Goal: Navigation & Orientation: Find specific page/section

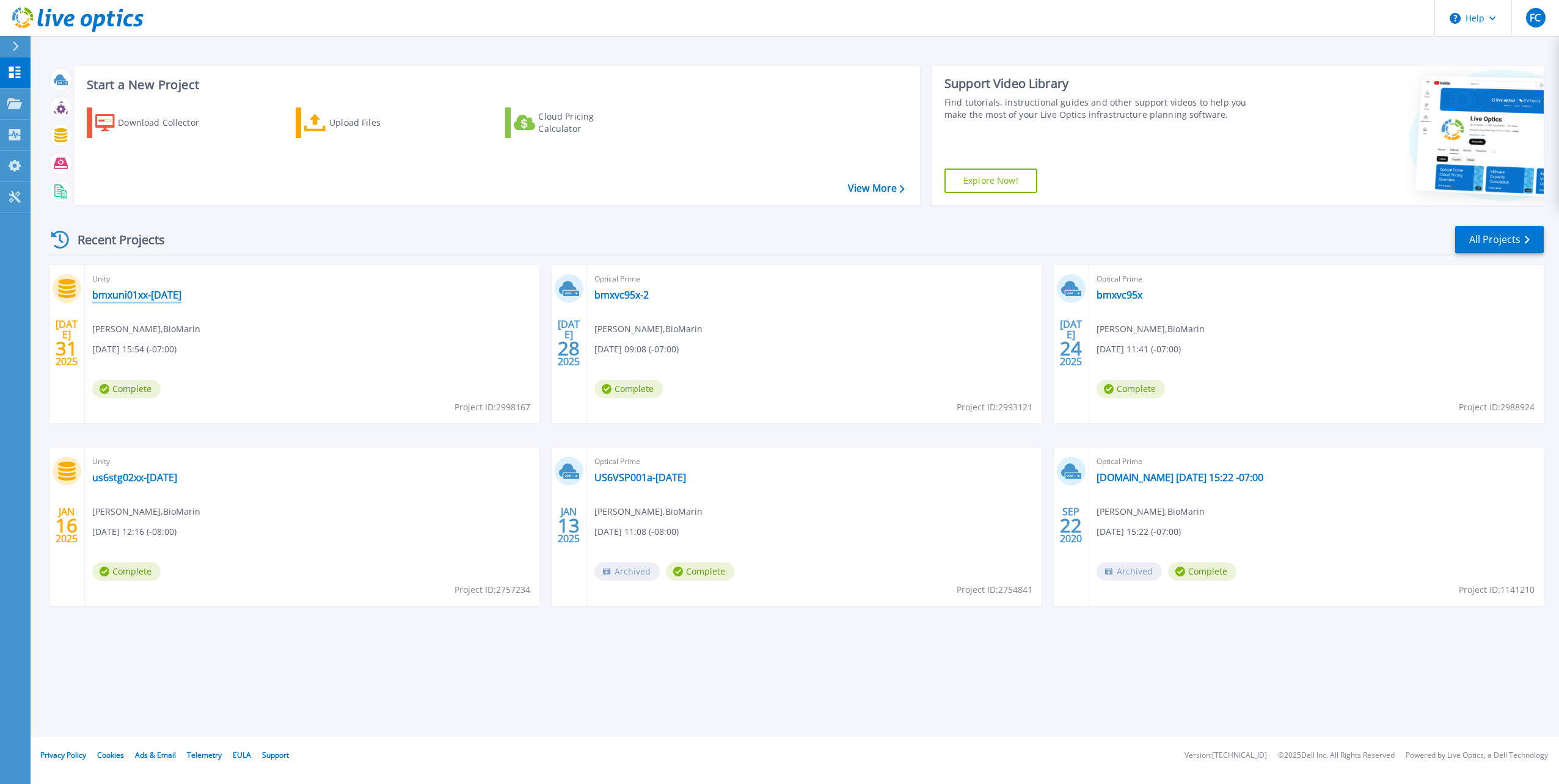
click at [156, 299] on link "bmxuni01xx-[DATE]" at bounding box center [137, 295] width 90 height 12
click at [63, 133] on p "Collectors" at bounding box center [52, 136] width 40 height 32
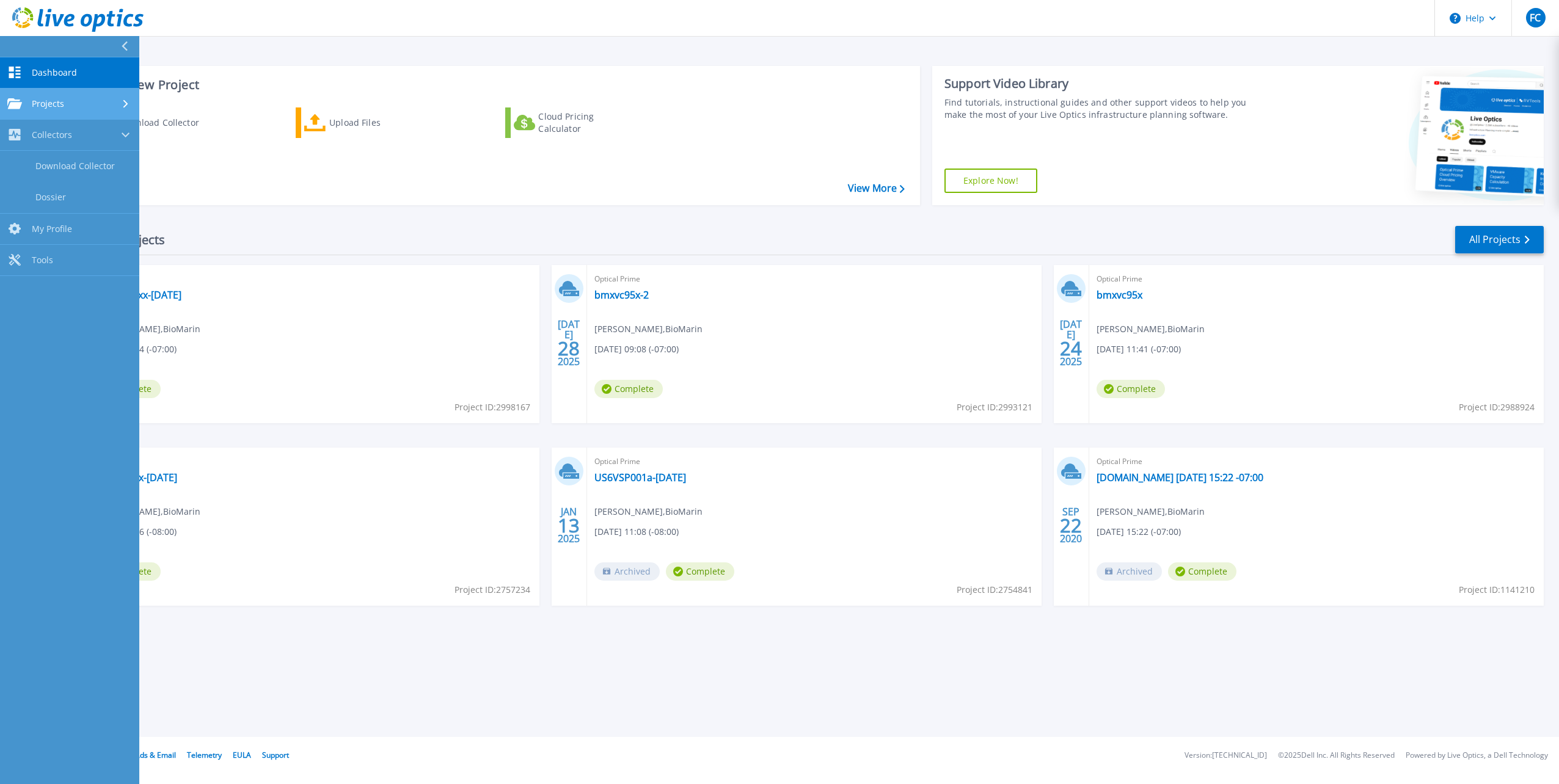
click at [97, 100] on div "Projects" at bounding box center [69, 103] width 124 height 11
click at [96, 76] on link "Dashboard Dashboard" at bounding box center [70, 73] width 139 height 31
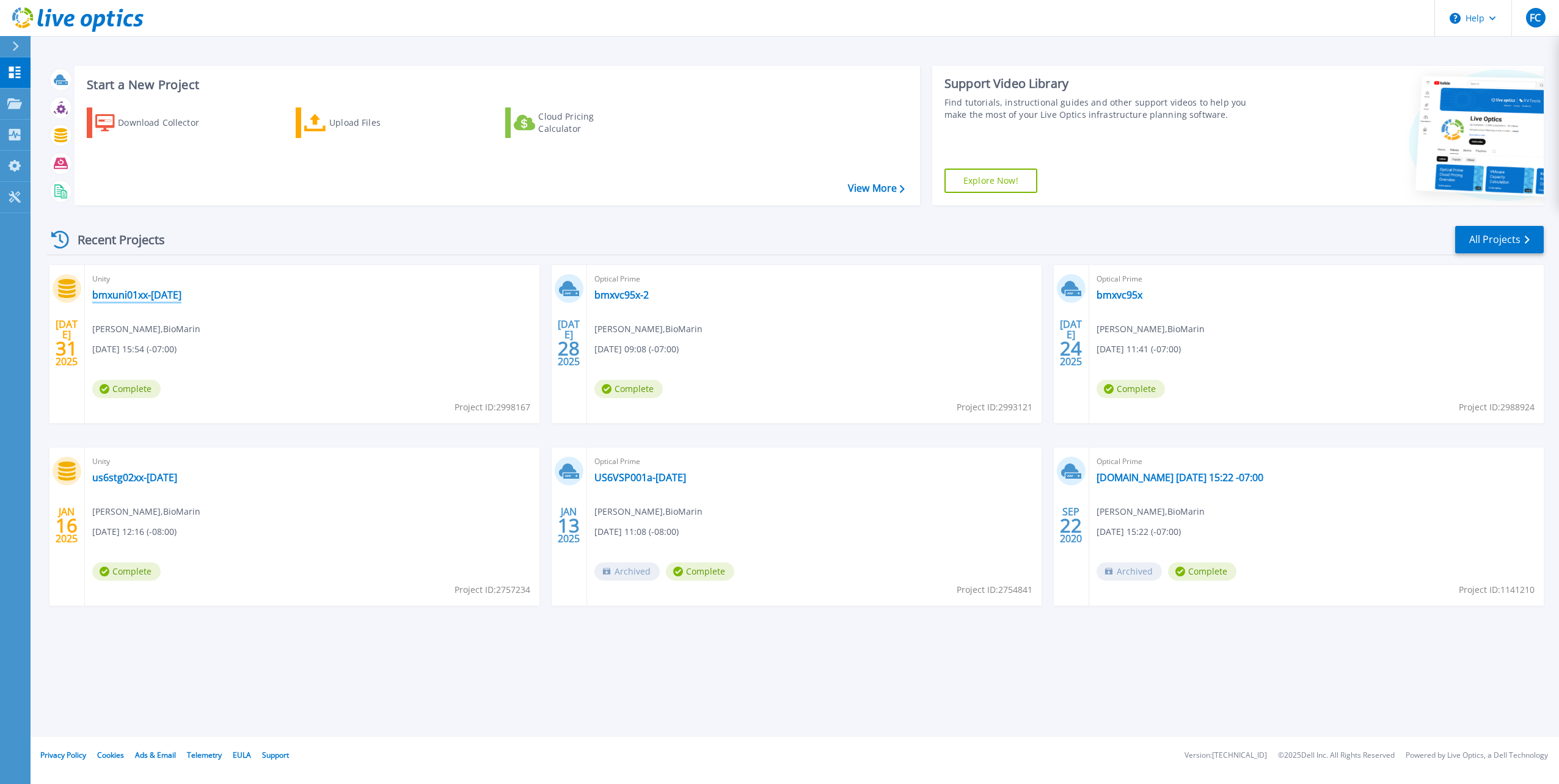
click at [142, 293] on link "bmxuni01xx-[DATE]" at bounding box center [137, 295] width 90 height 12
